Goal: Navigation & Orientation: Find specific page/section

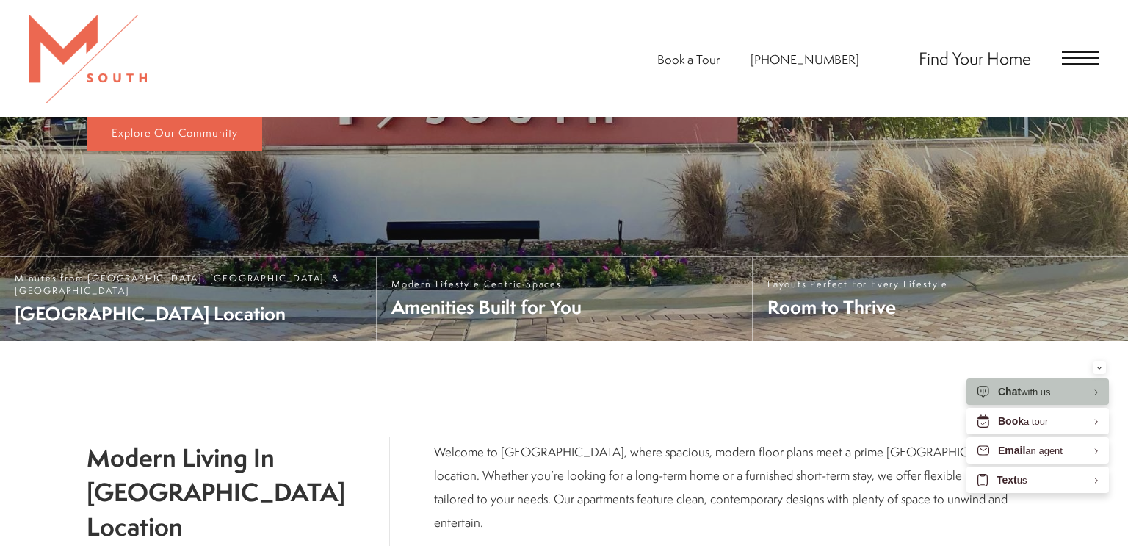
scroll to position [411, 0]
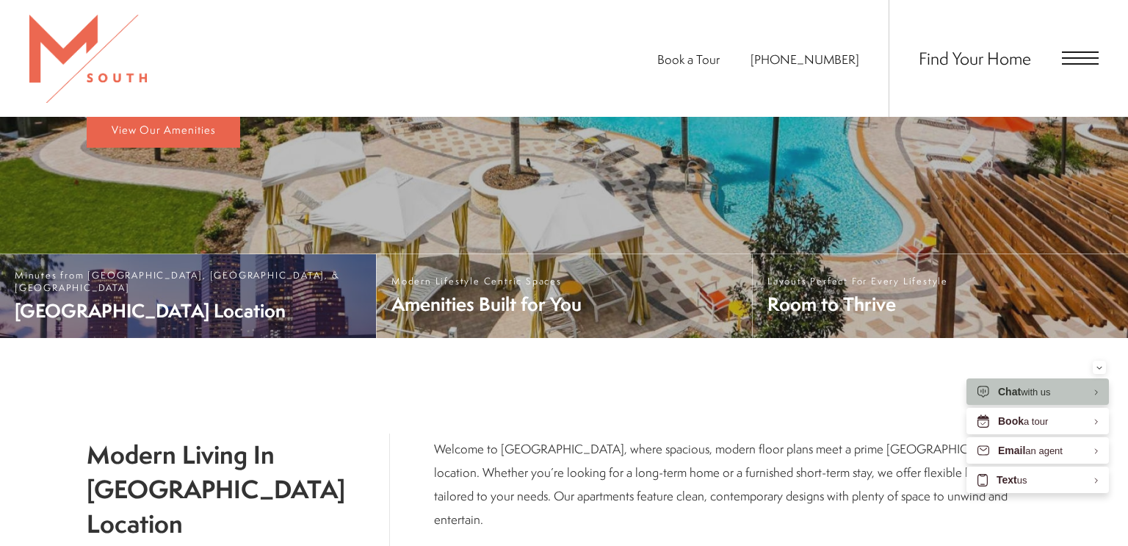
click at [79, 298] on span "South Tampa Location" at bounding box center [188, 311] width 347 height 26
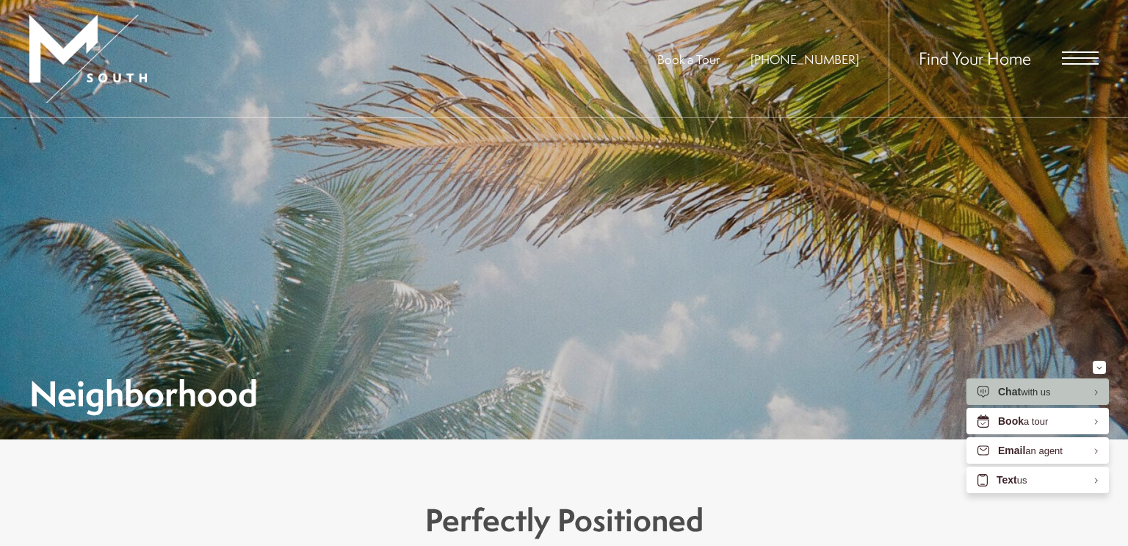
click at [982, 51] on span "Find Your Home" at bounding box center [975, 58] width 112 height 24
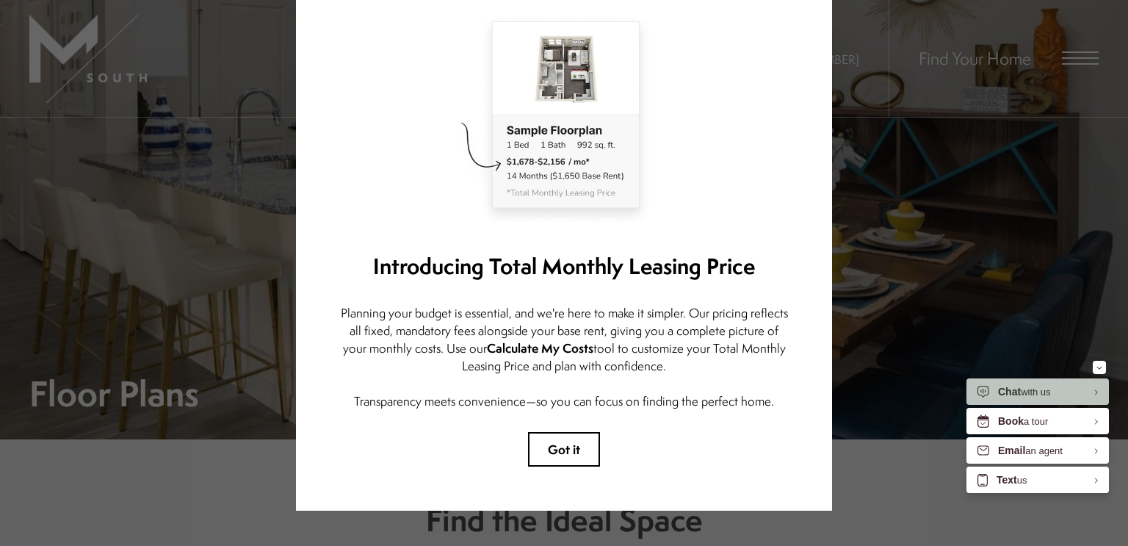
scroll to position [120, 0]
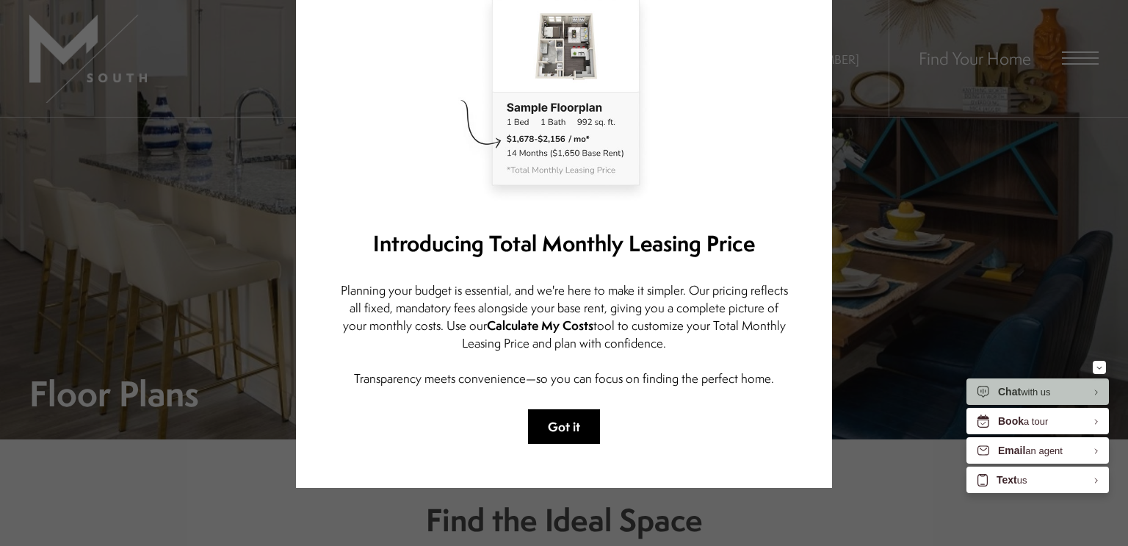
click at [571, 425] on button "Got it" at bounding box center [564, 426] width 72 height 35
